Goal: Browse casually: Explore the website without a specific task or goal

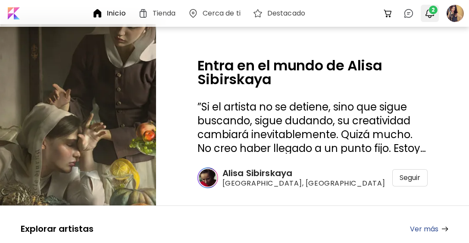
click at [254, 8] on span "2" at bounding box center [433, 10] width 9 height 9
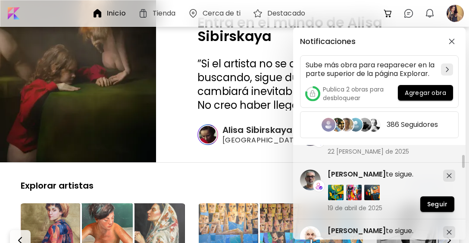
scroll to position [474, 0]
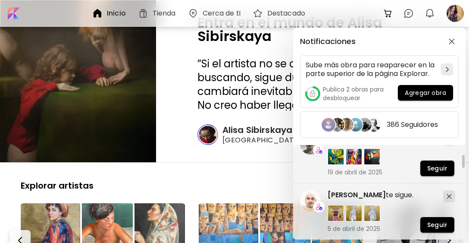
click at [200, 90] on div "Notificaciones Sube más obra para reaparecer en la parte superior de la página …" at bounding box center [234, 121] width 469 height 243
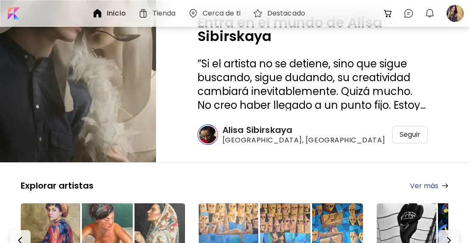
click at [254, 12] on h6 "Destacado" at bounding box center [286, 13] width 38 height 7
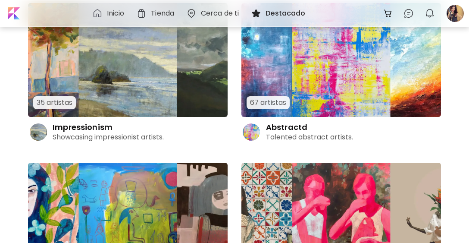
scroll to position [474, 0]
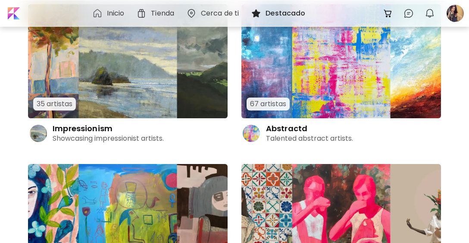
click at [254, 106] on img at bounding box center [341, 61] width 200 height 114
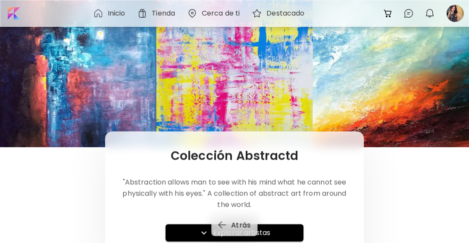
scroll to position [43, 0]
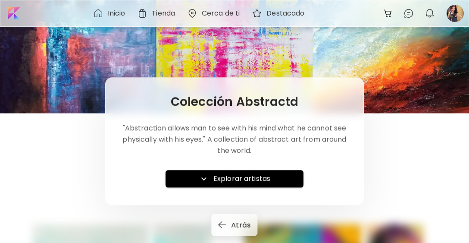
click at [221, 178] on h6 "Explorar artistas" at bounding box center [241, 178] width 57 height 10
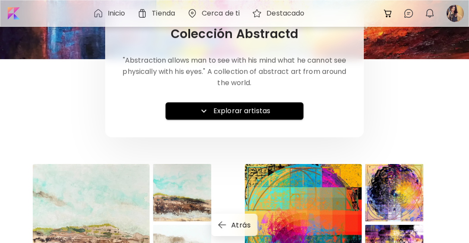
scroll to position [142, 0]
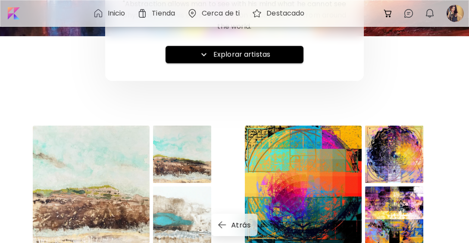
click at [234, 56] on h6 "Explorar artistas" at bounding box center [241, 54] width 57 height 10
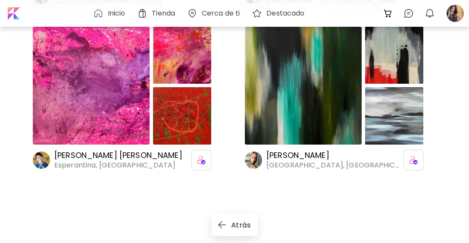
scroll to position [5049, 0]
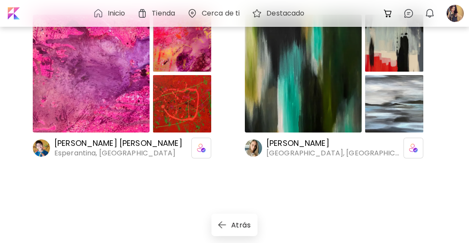
click at [254, 16] on h6 "Destacado" at bounding box center [285, 13] width 38 height 7
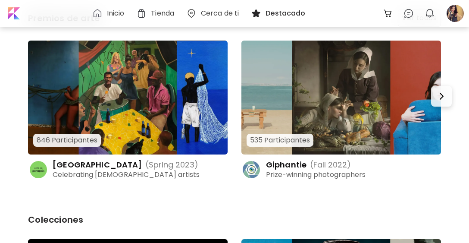
scroll to position [86, 0]
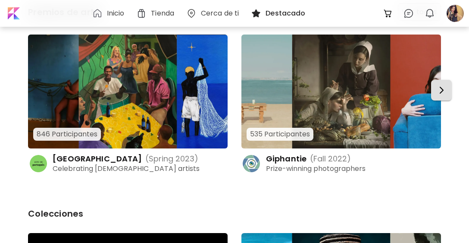
click at [254, 94] on img "button" at bounding box center [441, 90] width 10 height 10
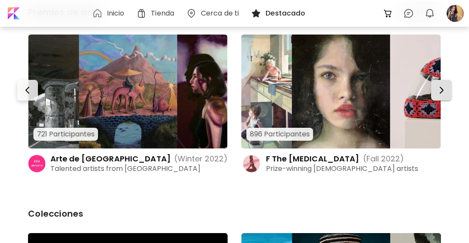
click at [254, 94] on img "button" at bounding box center [441, 90] width 10 height 10
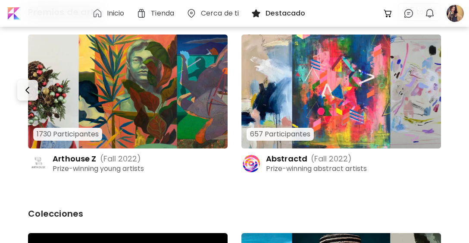
click at [254, 94] on img at bounding box center [341, 91] width 200 height 114
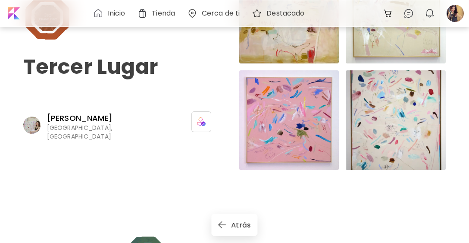
scroll to position [905, 0]
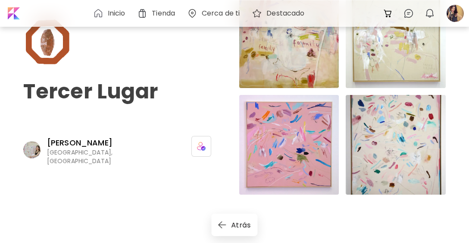
click at [108, 16] on h6 "Inicio" at bounding box center [117, 13] width 18 height 7
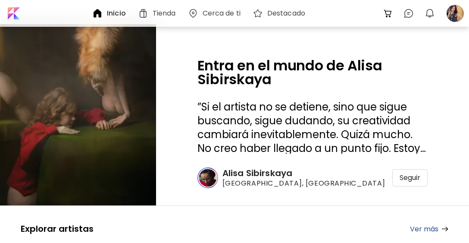
click at [254, 177] on h6 "Alisa Sibirskaya" at bounding box center [303, 172] width 163 height 11
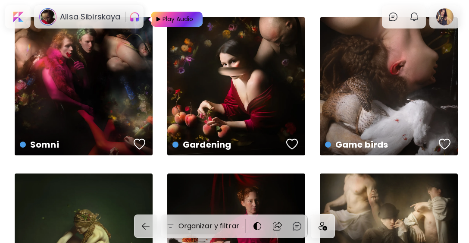
scroll to position [172, 0]
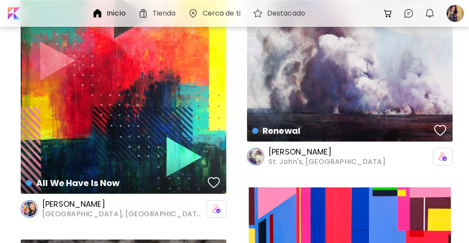
scroll to position [431, 0]
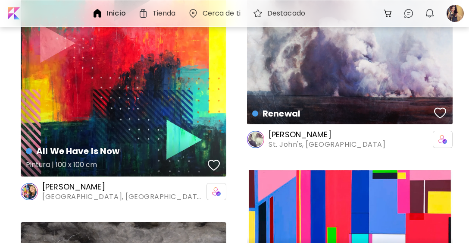
click at [140, 94] on div "All We Have Is Now Pintura | 100 x 100 cm" at bounding box center [124, 74] width 206 height 206
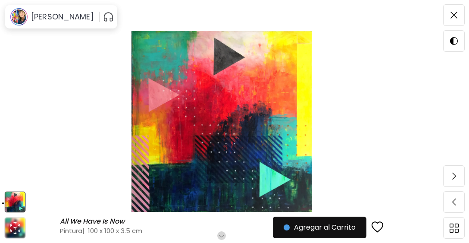
scroll to position [215, 0]
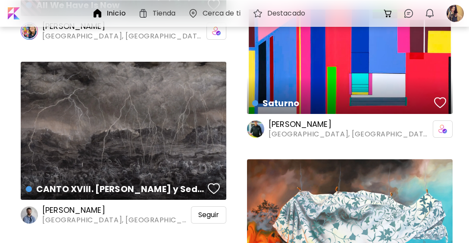
scroll to position [602, 0]
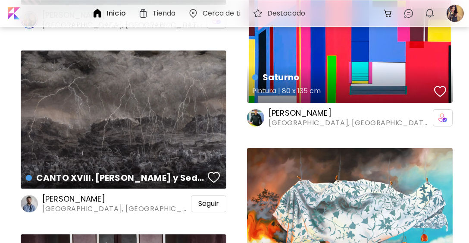
click at [254, 57] on div "Saturno Pintura | 80 x 135 cm" at bounding box center [350, 50] width 206 height 104
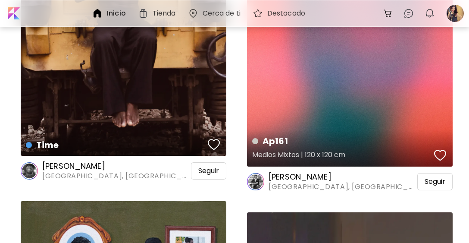
click at [254, 103] on div "Ap161 Medios Mixtos | 120 x 120 cm" at bounding box center [350, 64] width 206 height 206
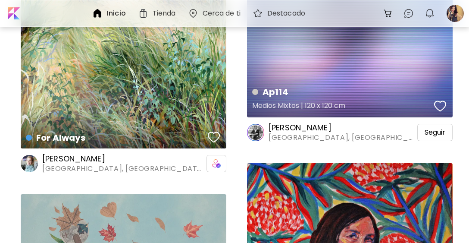
click at [254, 59] on div "Ap114 Medios Mixtos | 120 x 120 cm" at bounding box center [350, 15] width 206 height 206
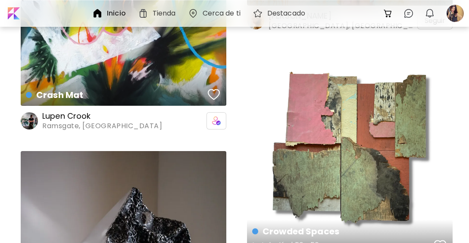
drag, startPoint x: 317, startPoint y: 93, endPoint x: 316, endPoint y: 105, distance: 12.1
click at [254, 105] on div "Crowded Spaces Instalación | 50 x 50 cm" at bounding box center [350, 154] width 206 height 206
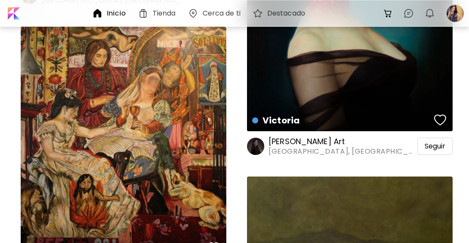
scroll to position [11630, 0]
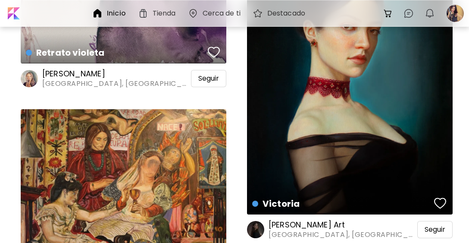
click at [254, 87] on div "Victoria Pintura | 42 x 55 cm" at bounding box center [350, 80] width 206 height 267
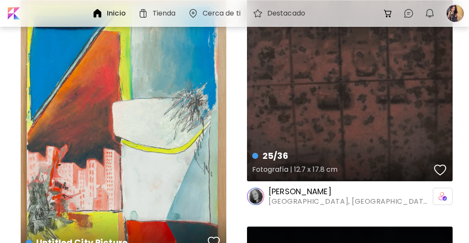
click at [254, 94] on div "25/36 Fotografía | 12.7 x 17.8 cm" at bounding box center [350, 36] width 206 height 288
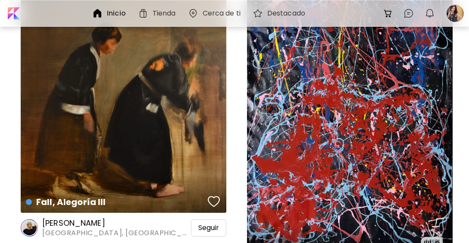
click at [254, 87] on div "Two hearts Pintura | 78 x 156 cm" at bounding box center [350, 47] width 206 height 429
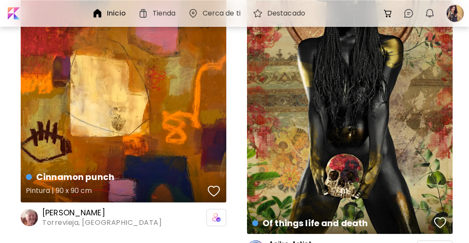
click at [175, 93] on div "Cinnamon punch Pintura | 90 x 90 cm" at bounding box center [124, 99] width 206 height 206
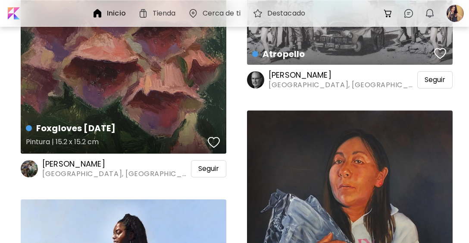
click at [159, 79] on div "Foxgloves [DATE] Pintura | 15.2 x 15.2 cm" at bounding box center [124, 51] width 206 height 206
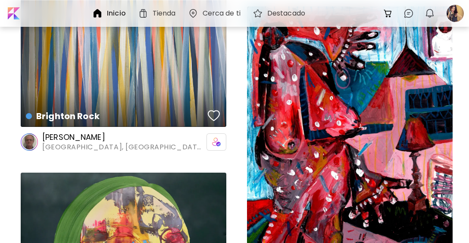
scroll to position [17236, 0]
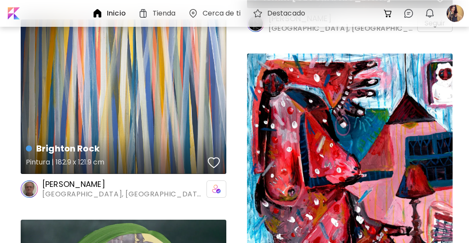
click at [143, 77] on div "Brighton Rock Pintura | 182.9 x 121.9 cm" at bounding box center [124, 96] width 206 height 154
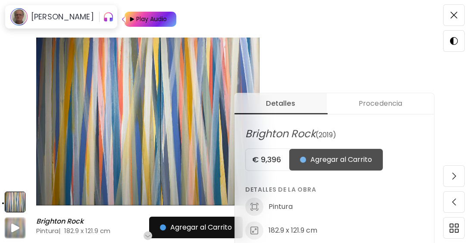
scroll to position [259, 0]
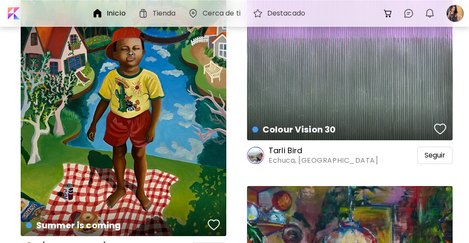
scroll to position [20166, 0]
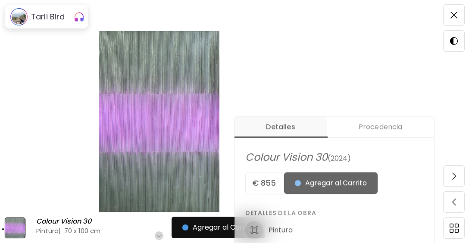
scroll to position [259, 0]
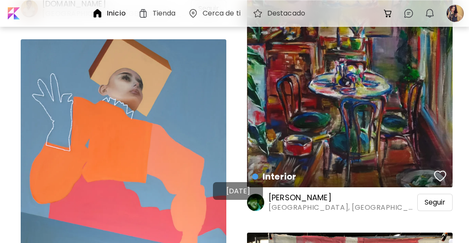
scroll to position [20596, 0]
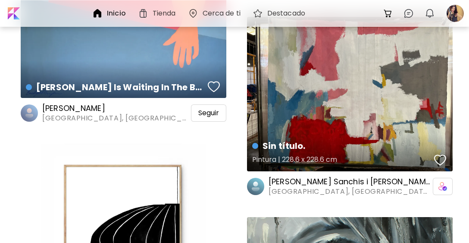
click at [254, 101] on div "Sin título. Pintura | 228.6 x 228.6 cm" at bounding box center [350, 94] width 206 height 154
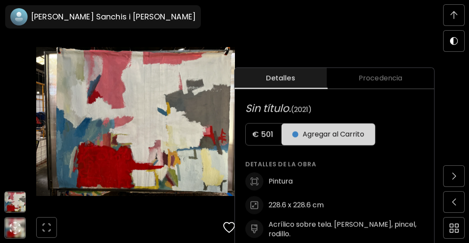
scroll to position [302, 0]
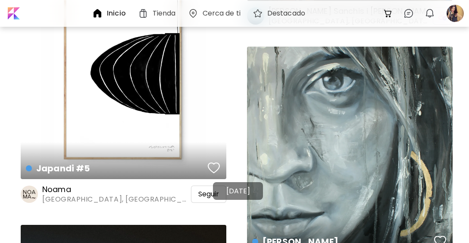
scroll to position [20767, 0]
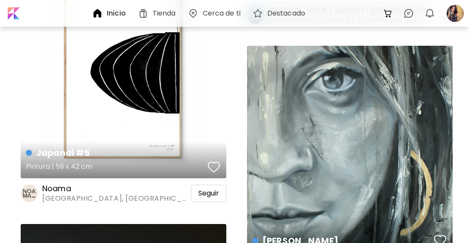
click at [150, 107] on div "Japandi #5 Pintura | 59 x 42 cm" at bounding box center [124, 75] width 206 height 206
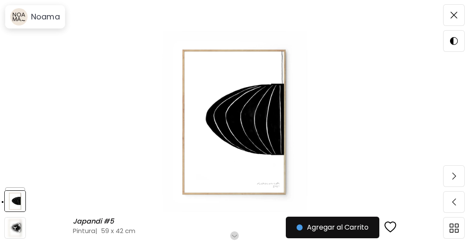
scroll to position [172, 0]
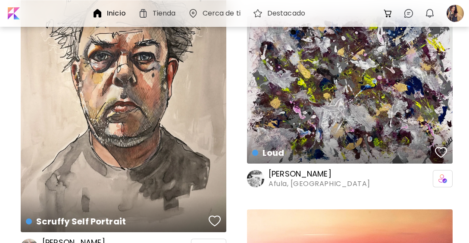
scroll to position [23653, 0]
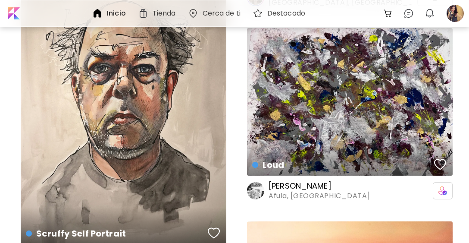
click at [254, 94] on div "Loud Pintura | 42 x 29.7 cm" at bounding box center [350, 101] width 206 height 147
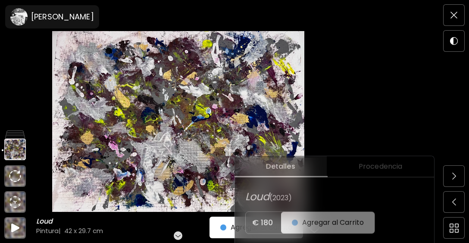
scroll to position [172, 0]
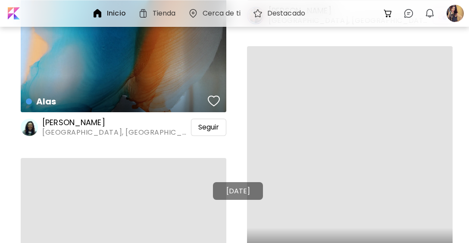
scroll to position [22965, 0]
